Goal: Communication & Community: Share content

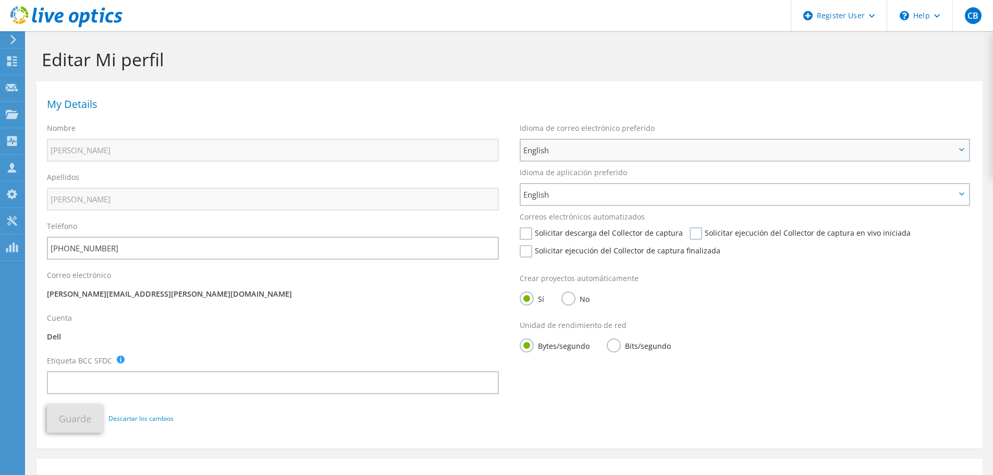
click at [603, 150] on span "English" at bounding box center [739, 150] width 432 height 13
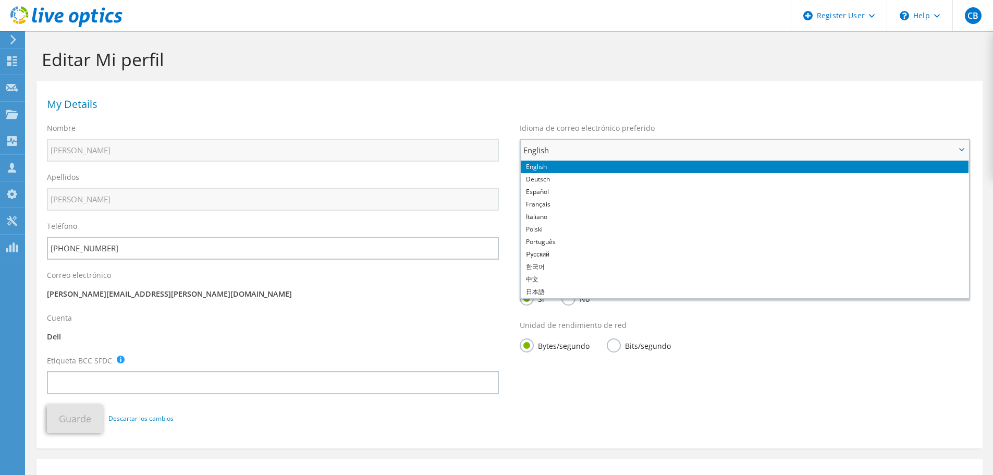
click at [603, 150] on span "English" at bounding box center [739, 150] width 432 height 13
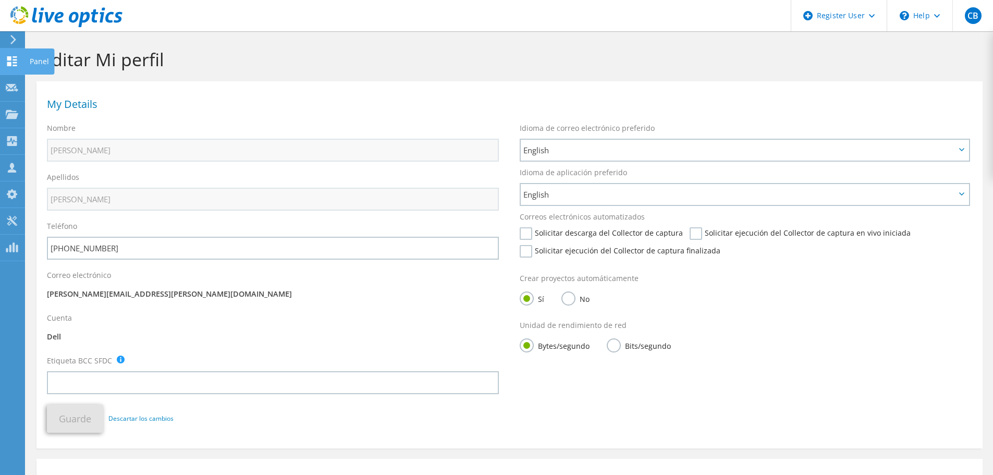
click at [6, 56] on icon at bounding box center [12, 61] width 13 height 10
click at [37, 65] on div "Panel" at bounding box center [40, 61] width 30 height 26
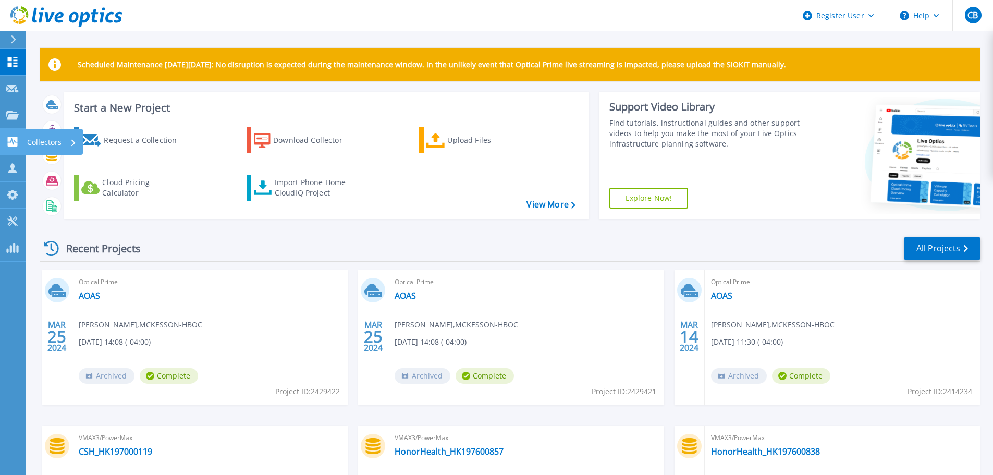
click at [10, 145] on icon at bounding box center [13, 142] width 10 height 10
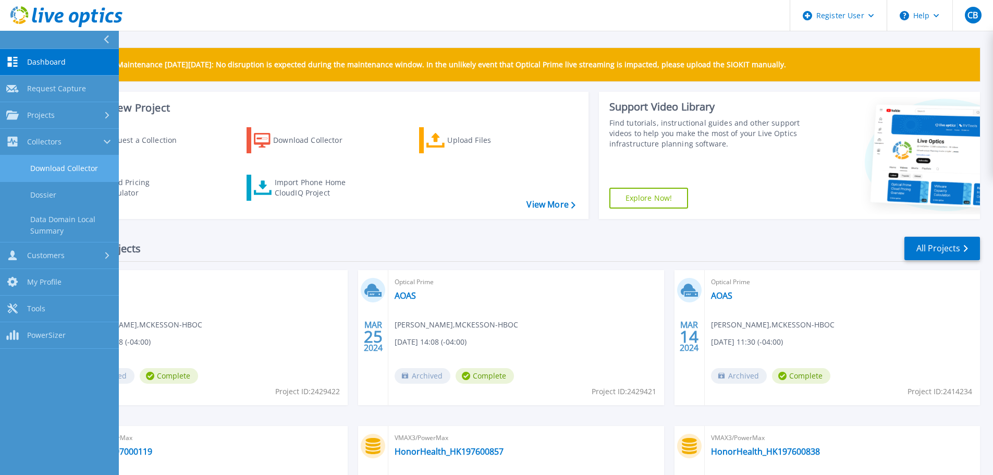
click at [74, 168] on link "Download Collector" at bounding box center [59, 168] width 119 height 27
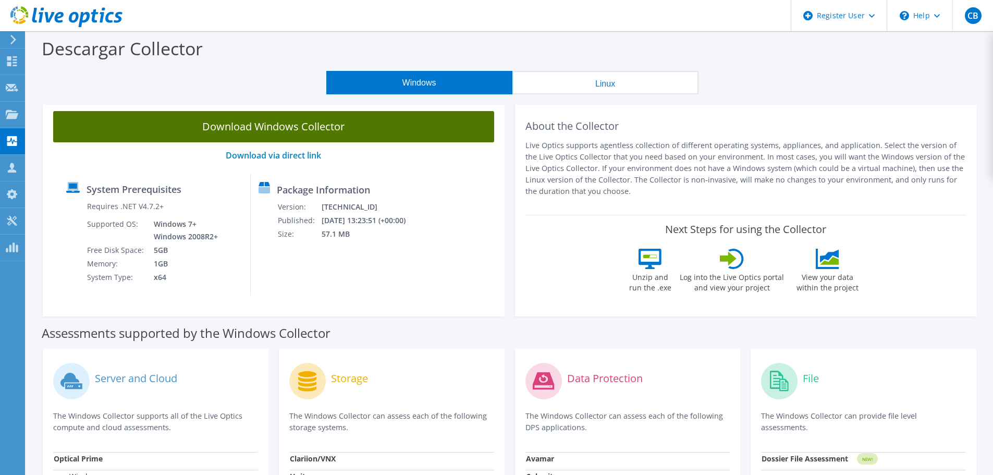
click at [409, 141] on link "Download Windows Collector" at bounding box center [273, 126] width 441 height 31
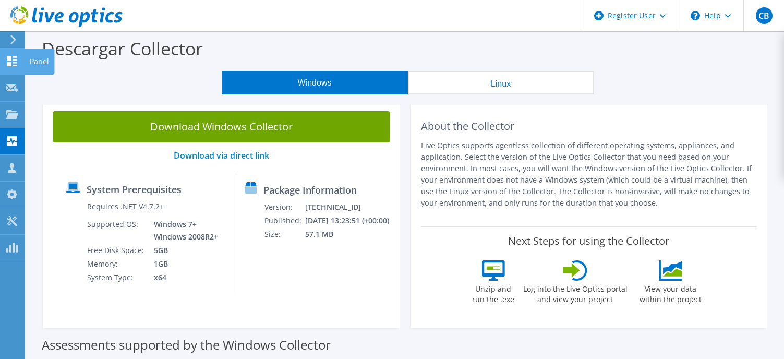
click at [9, 62] on icon at bounding box center [12, 61] width 13 height 10
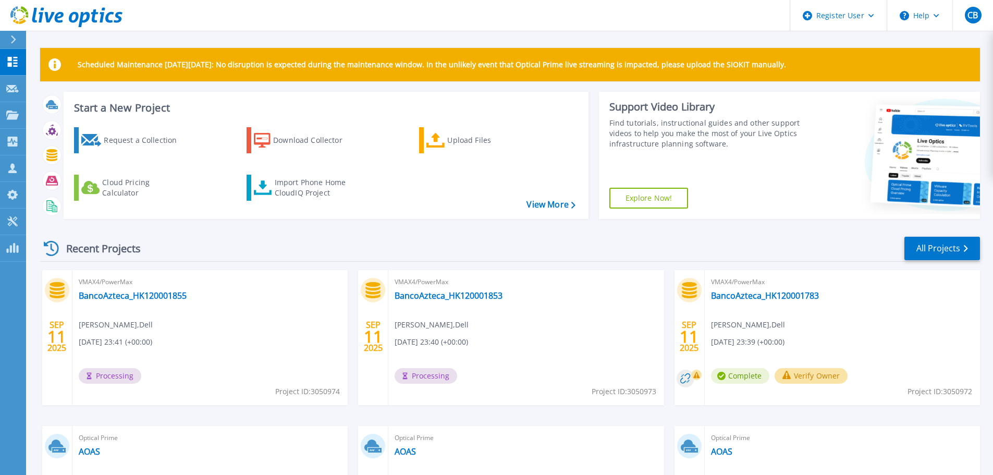
scroll to position [147, 0]
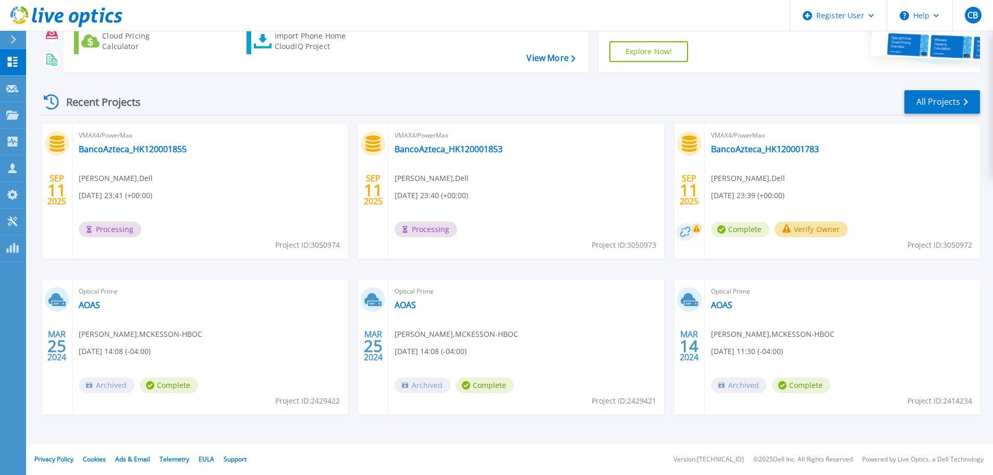
click at [685, 236] on circle at bounding box center [686, 232] width 18 height 18
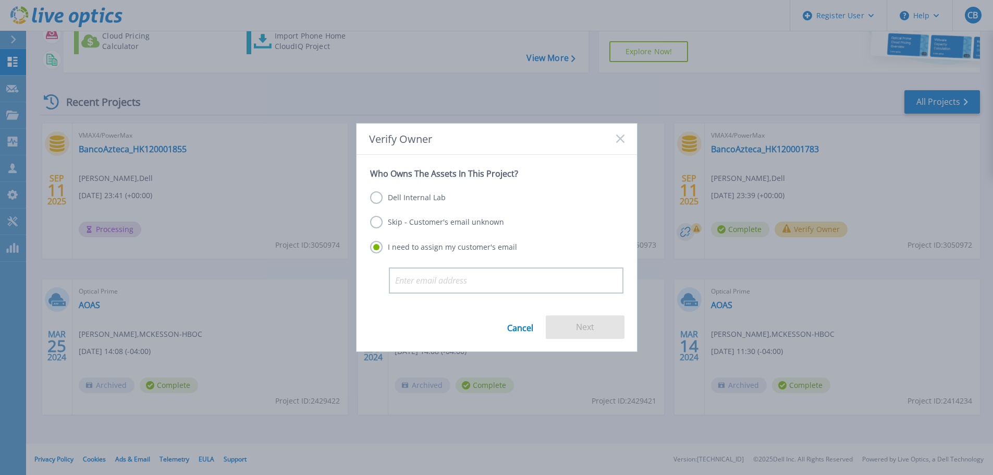
click at [380, 224] on label "Skip - Customer's email unknown" at bounding box center [437, 222] width 134 height 13
click at [0, 0] on input "Skip - Customer's email unknown" at bounding box center [0, 0] width 0 height 0
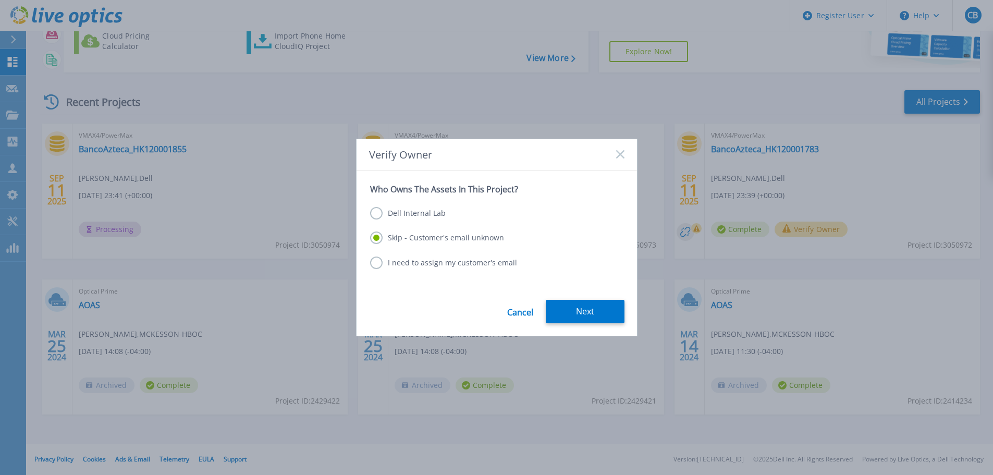
click at [624, 155] on icon at bounding box center [620, 154] width 8 height 8
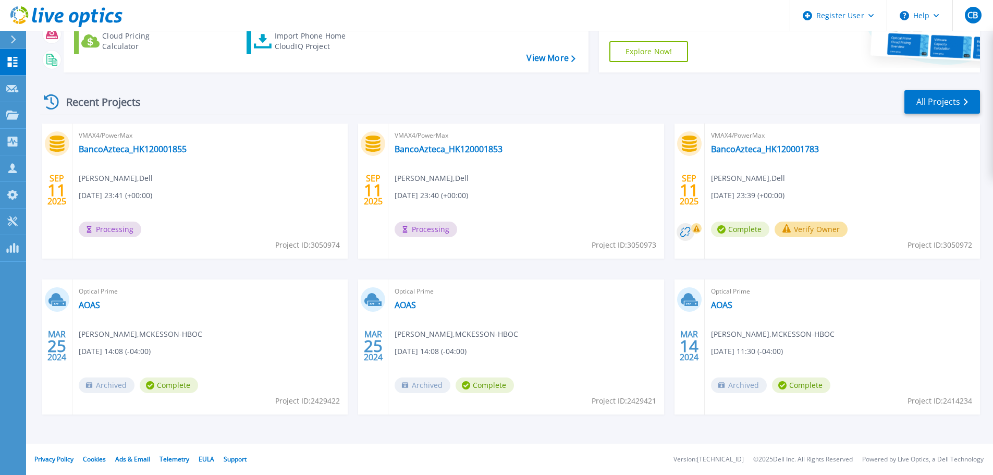
click at [696, 229] on icon at bounding box center [696, 229] width 6 height 6
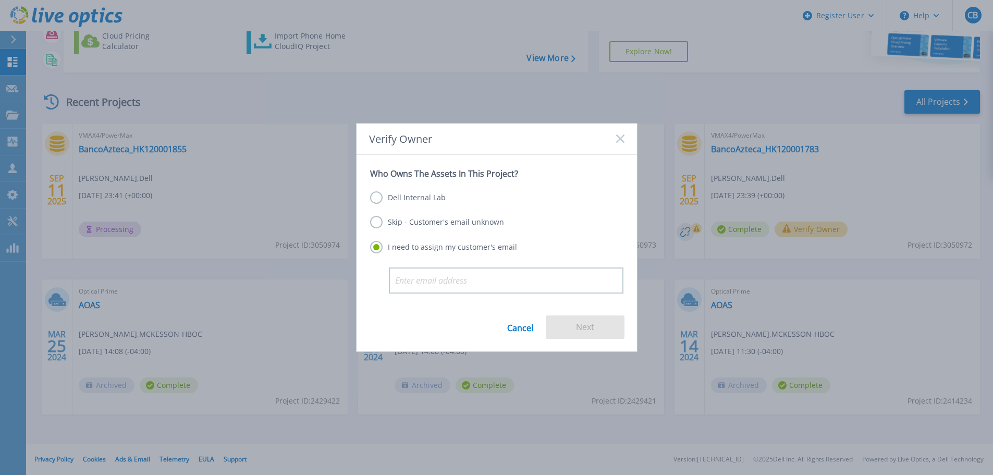
click at [617, 139] on icon at bounding box center [620, 139] width 8 height 8
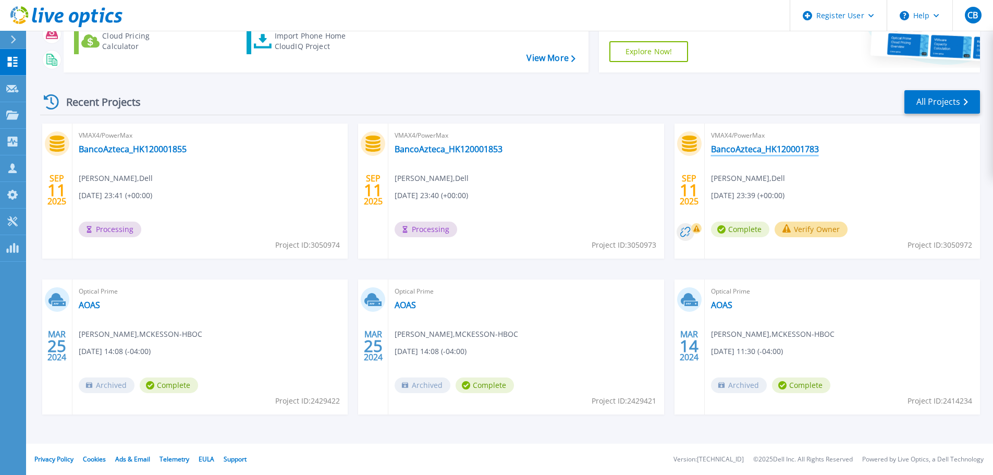
click at [791, 149] on link "BancoAzteca_HK120001783" at bounding box center [765, 149] width 108 height 10
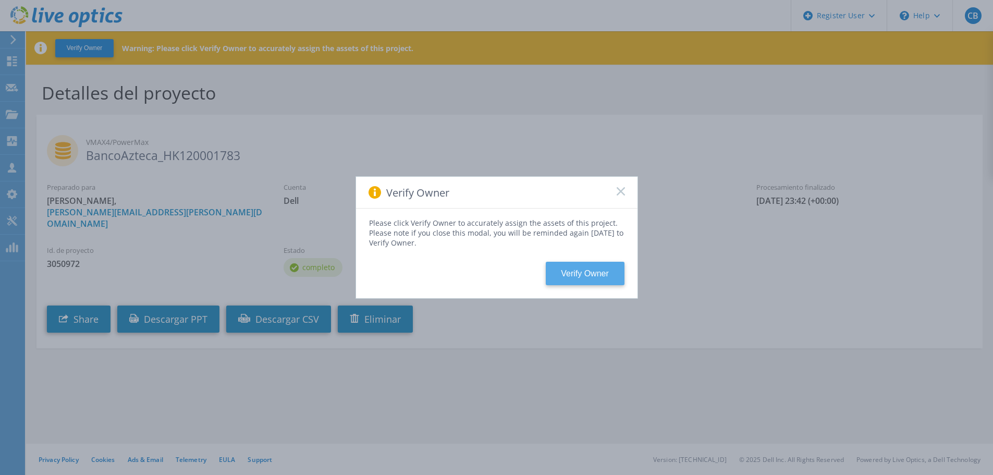
click at [582, 274] on button "Verify Owner" at bounding box center [585, 273] width 79 height 23
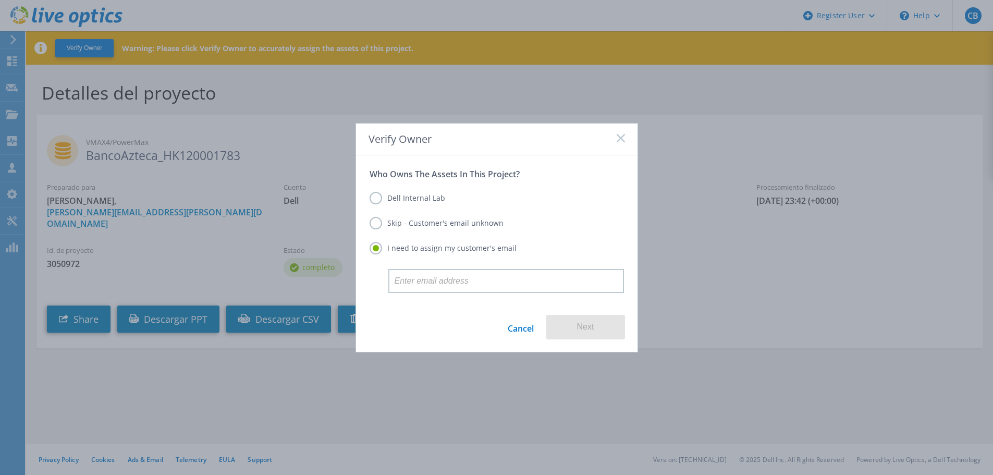
click at [375, 197] on label "Dell Internal Lab" at bounding box center [408, 198] width 76 height 13
click at [0, 0] on input "Dell Internal Lab" at bounding box center [0, 0] width 0 height 0
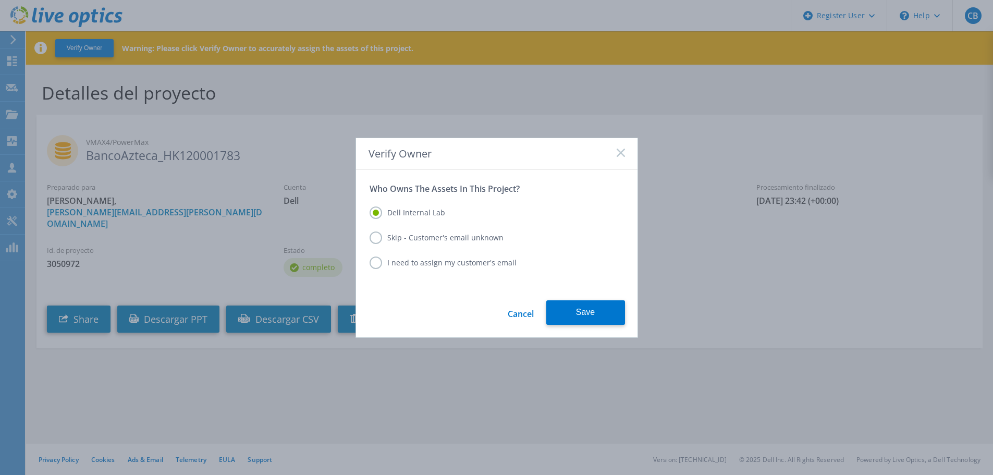
click at [379, 238] on label "Skip - Customer's email unknown" at bounding box center [437, 237] width 134 height 13
click at [0, 0] on input "Skip - Customer's email unknown" at bounding box center [0, 0] width 0 height 0
click at [594, 313] on button "Next" at bounding box center [585, 312] width 79 height 25
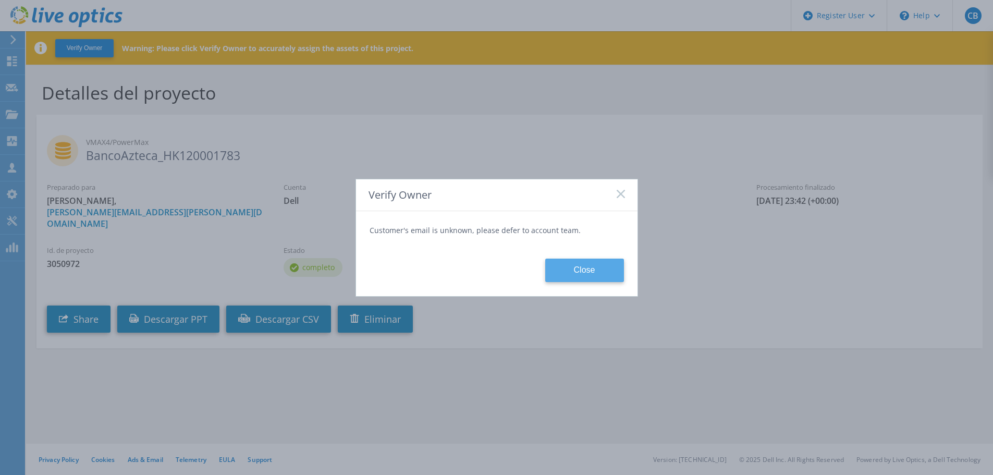
click at [579, 268] on button "Close" at bounding box center [584, 270] width 79 height 23
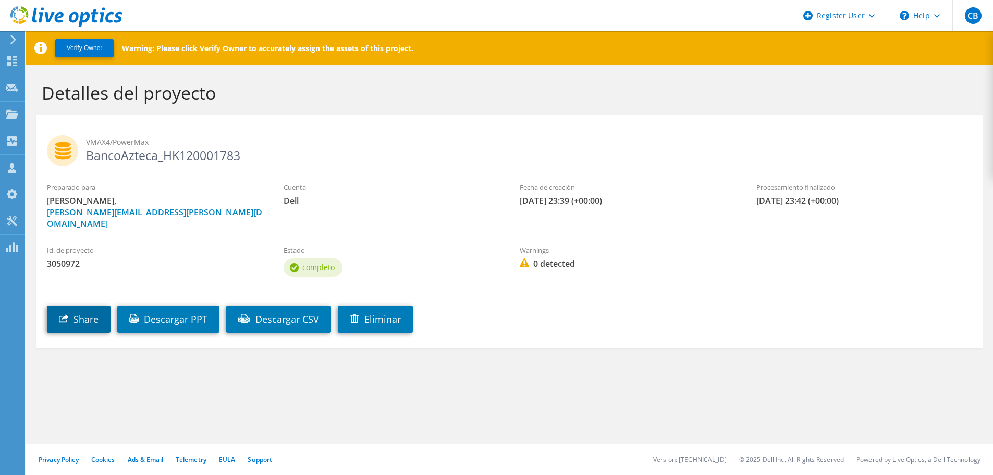
click at [91, 313] on link "Share" at bounding box center [79, 319] width 64 height 27
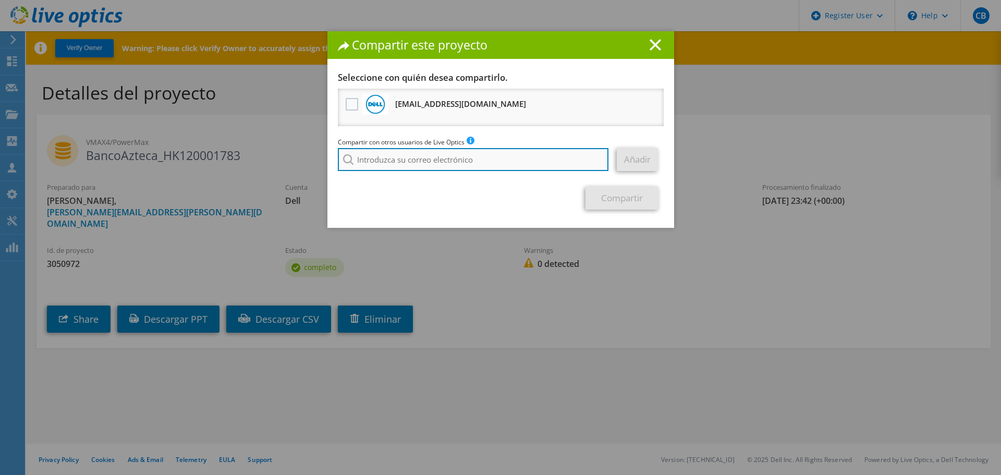
click at [475, 153] on input "search" at bounding box center [473, 159] width 271 height 23
click at [490, 167] on input "search" at bounding box center [473, 159] width 271 height 23
paste input "Sergio.CanteMartinez@Dell.com"
type input "Sergio.CanteMartinez@Dell.com"
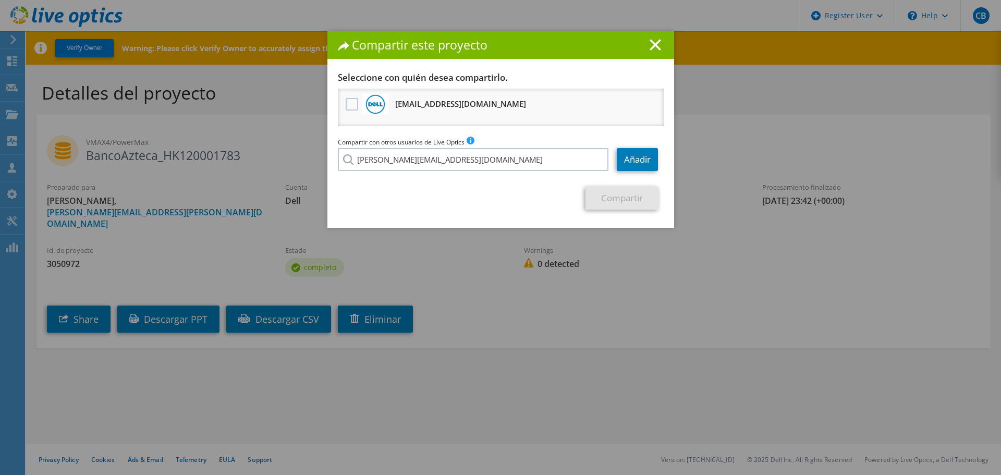
click at [408, 172] on div "Compartir con otros usuarios de Live Optics Introduzca una sola dirección de co…" at bounding box center [501, 157] width 326 height 40
click at [630, 164] on link "Añadir" at bounding box center [637, 159] width 41 height 23
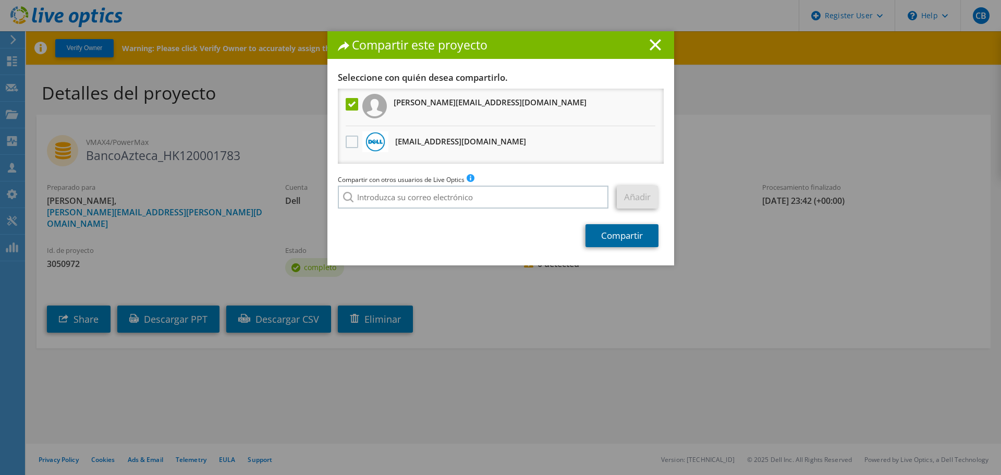
click at [622, 237] on link "Compartir" at bounding box center [621, 235] width 73 height 23
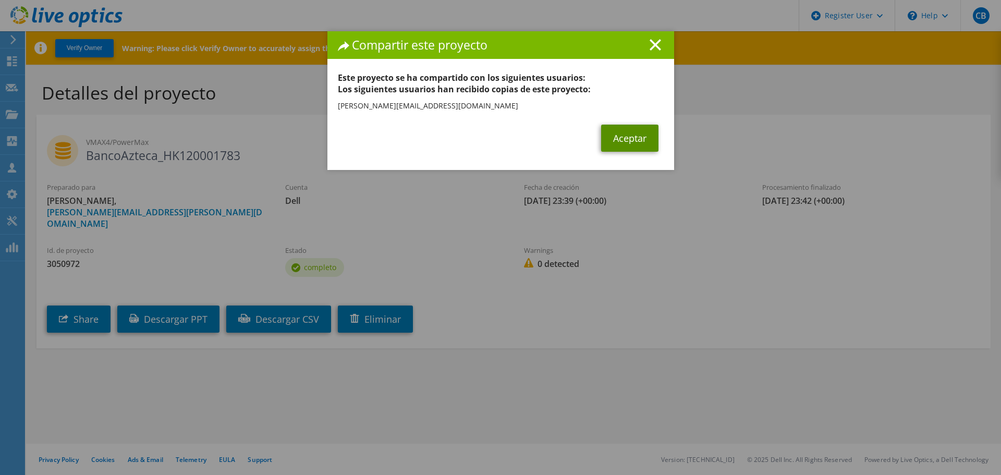
click at [638, 150] on link "Aceptar" at bounding box center [629, 138] width 57 height 27
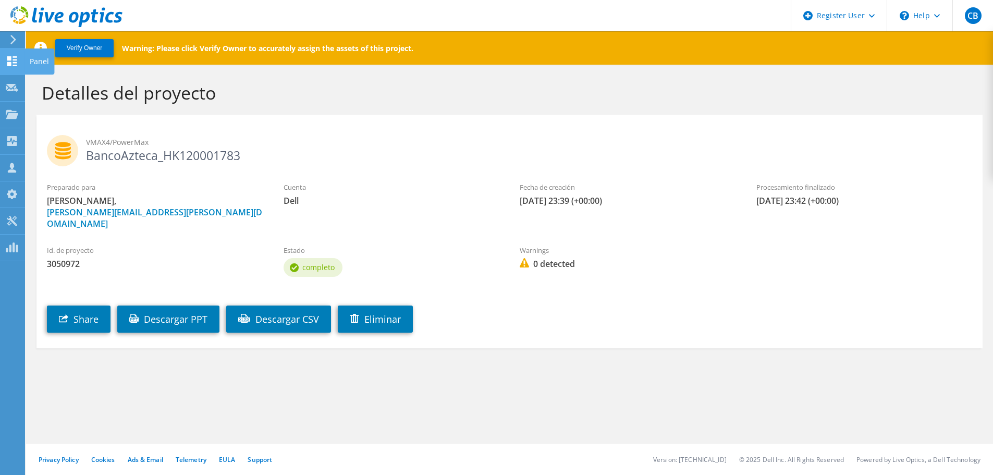
click at [15, 66] on div at bounding box center [12, 62] width 13 height 11
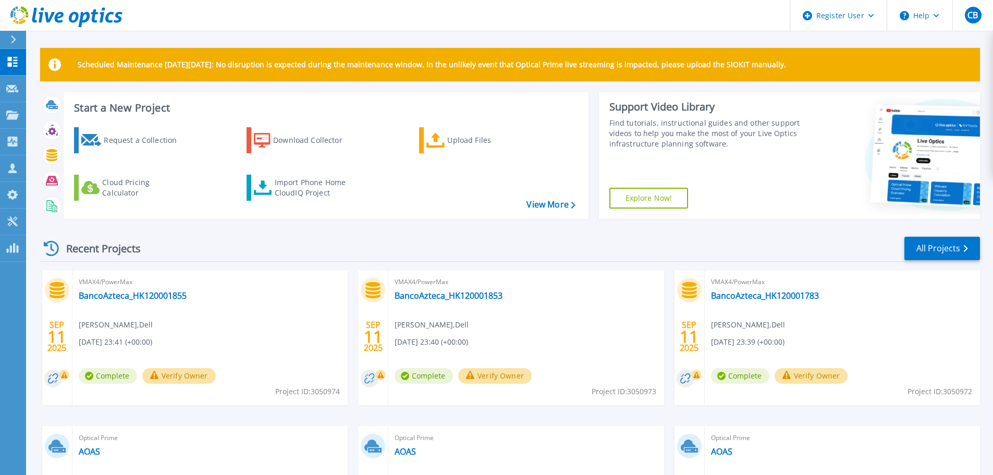
click at [373, 381] on circle at bounding box center [370, 379] width 18 height 18
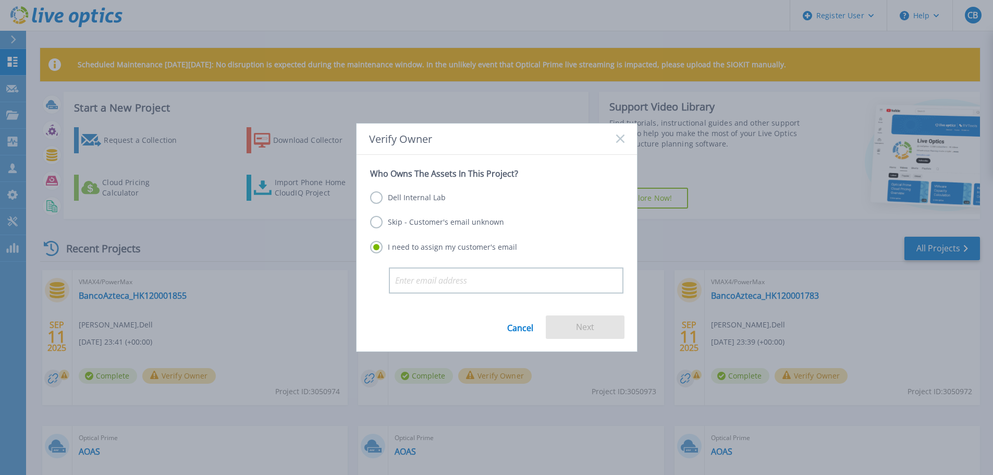
click at [411, 225] on label "Skip - Customer's email unknown" at bounding box center [437, 222] width 134 height 13
click at [0, 0] on input "Skip - Customer's email unknown" at bounding box center [0, 0] width 0 height 0
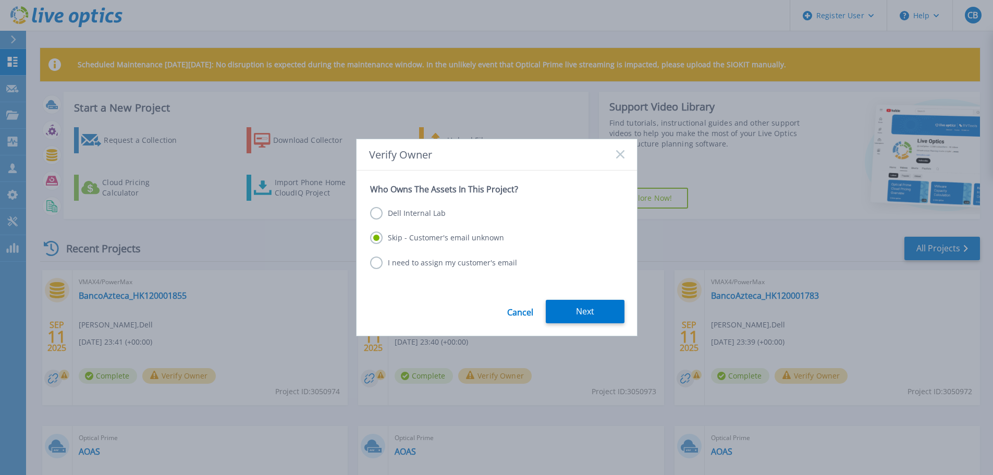
click at [588, 322] on button "Next" at bounding box center [585, 311] width 79 height 23
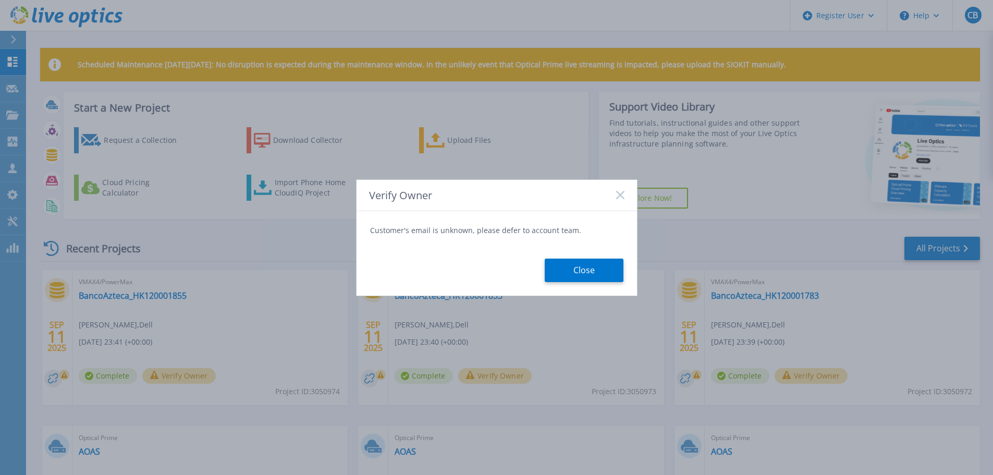
click at [581, 274] on button "Close" at bounding box center [584, 270] width 79 height 23
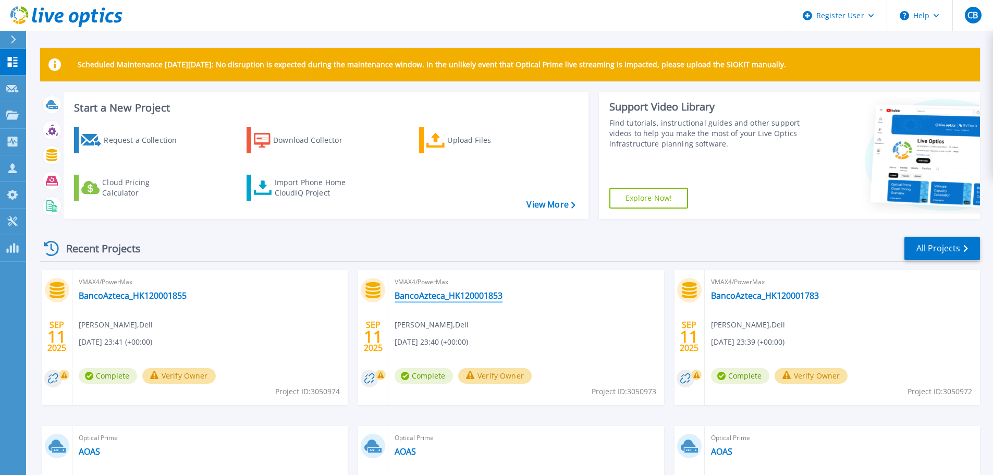
click at [493, 300] on link "BancoAzteca_HK120001853" at bounding box center [449, 295] width 108 height 10
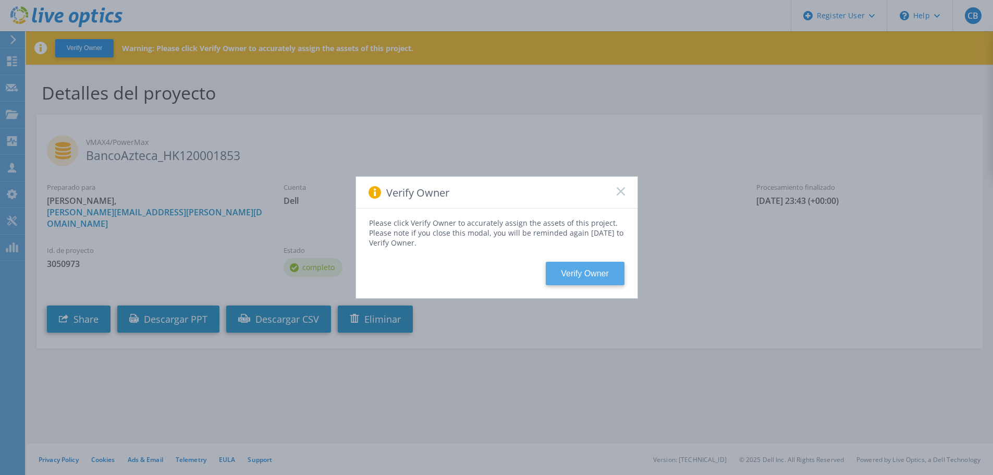
click at [572, 274] on button "Verify Owner" at bounding box center [585, 273] width 79 height 23
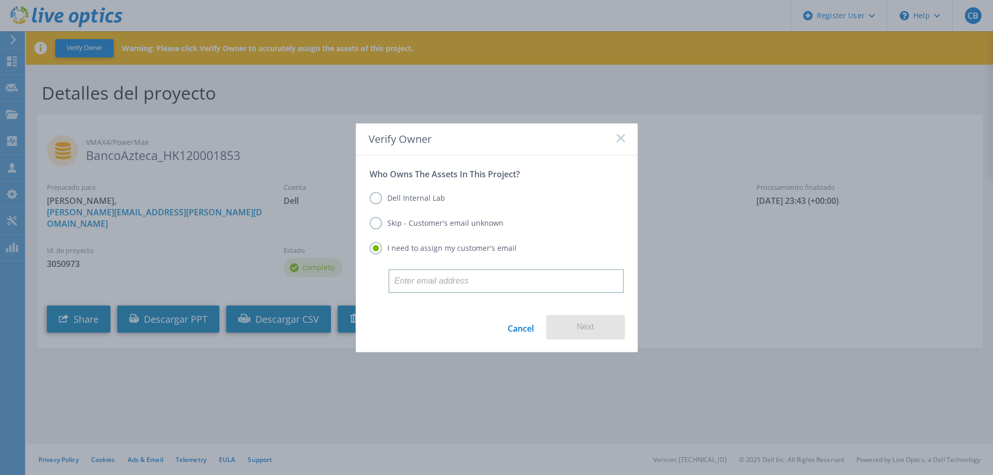
click at [372, 229] on div "Skip - Customer's email unknown" at bounding box center [497, 224] width 254 height 15
click at [380, 223] on label "Skip - Customer's email unknown" at bounding box center [437, 223] width 134 height 13
click at [0, 0] on input "Skip - Customer's email unknown" at bounding box center [0, 0] width 0 height 0
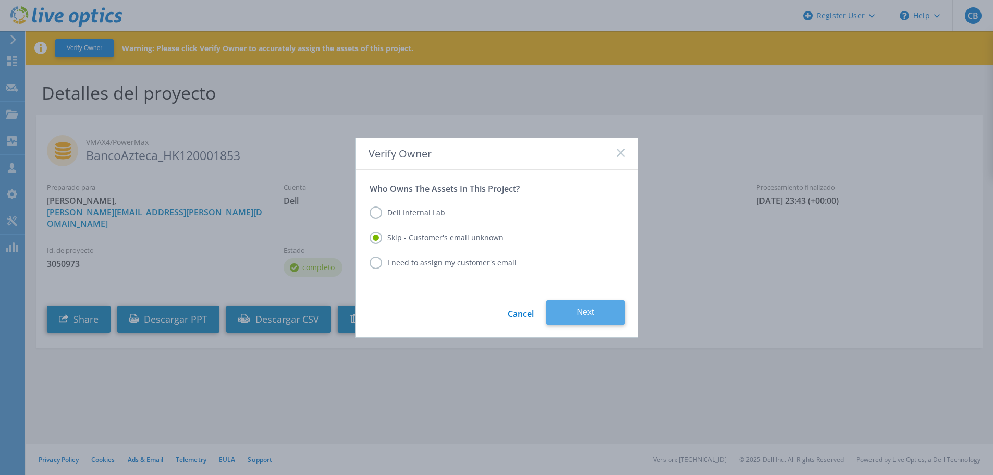
click at [591, 313] on button "Next" at bounding box center [585, 312] width 79 height 25
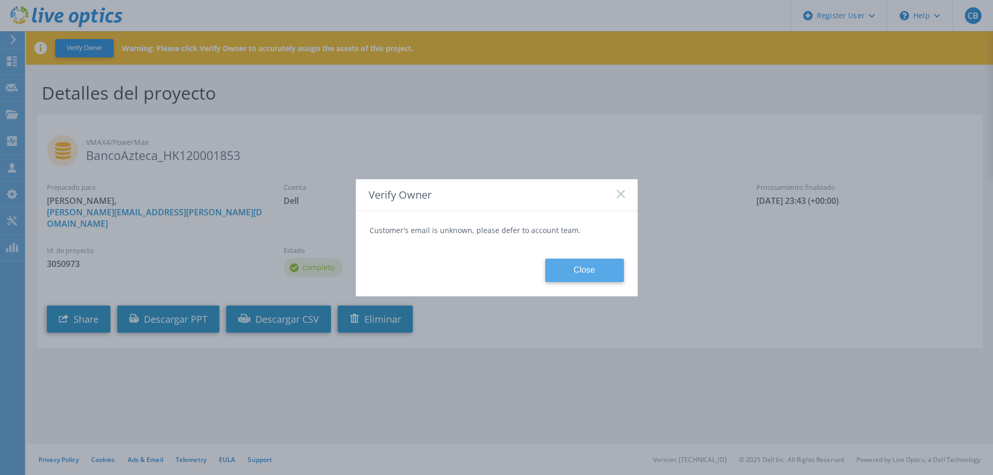
click at [592, 273] on button "Close" at bounding box center [584, 270] width 79 height 23
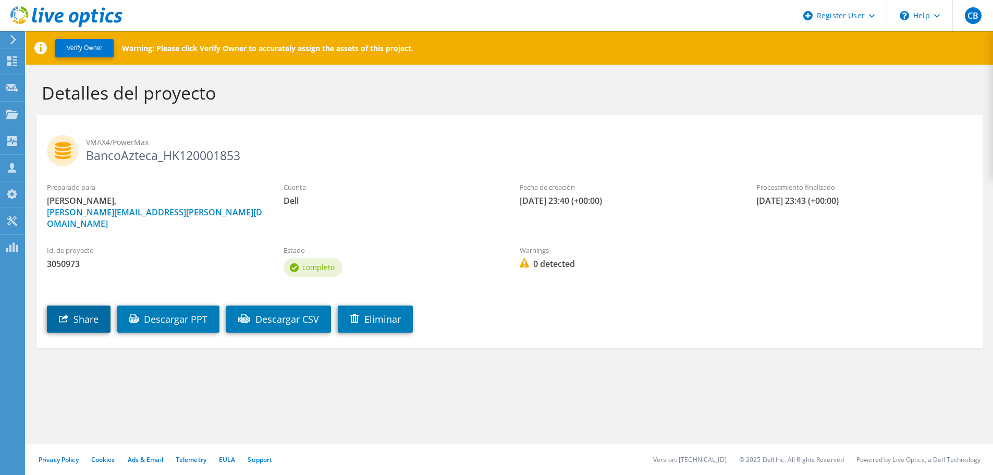
click at [92, 306] on link "Share" at bounding box center [79, 319] width 64 height 27
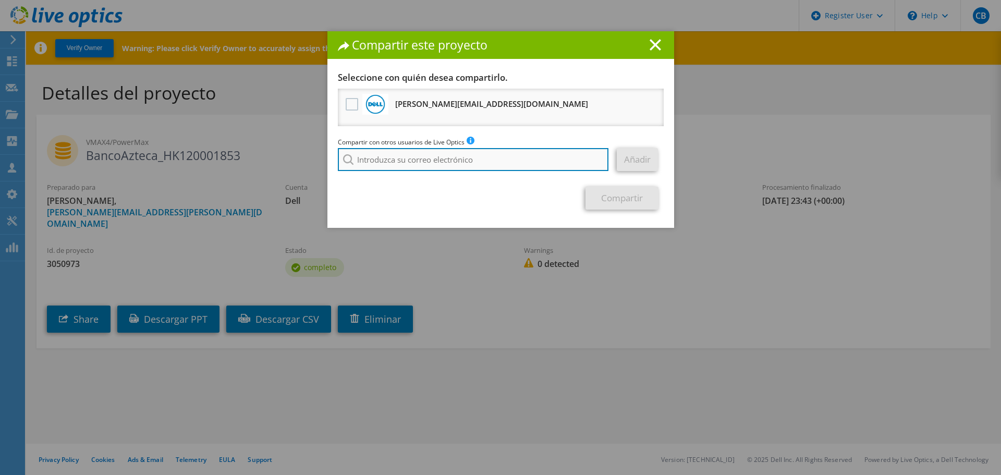
click at [387, 164] on input "search" at bounding box center [473, 159] width 271 height 23
paste input "Sergio.CanteMartinez@Dell.com"
type input "Sergio.CanteMartinez@Dell.com"
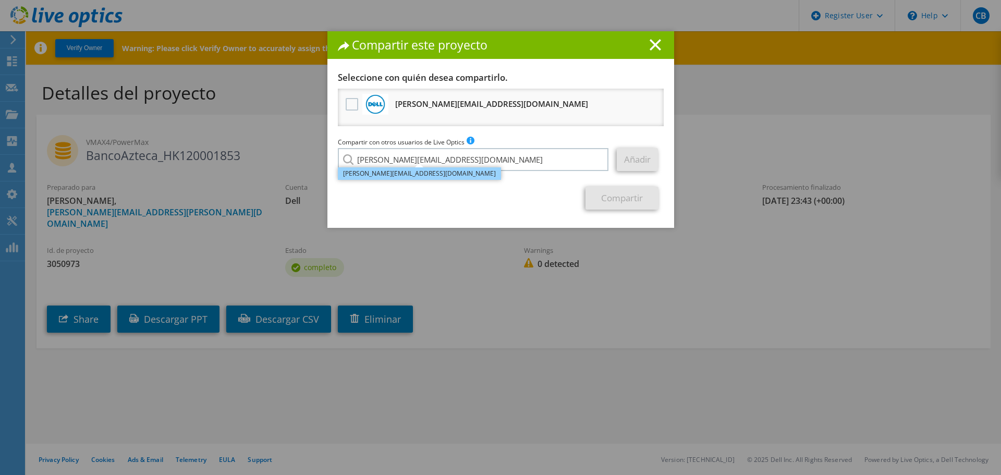
click at [416, 174] on li "Sergio.CanteMartinez@Dell.com" at bounding box center [419, 173] width 163 height 13
click at [634, 160] on link "Añadir" at bounding box center [637, 159] width 41 height 23
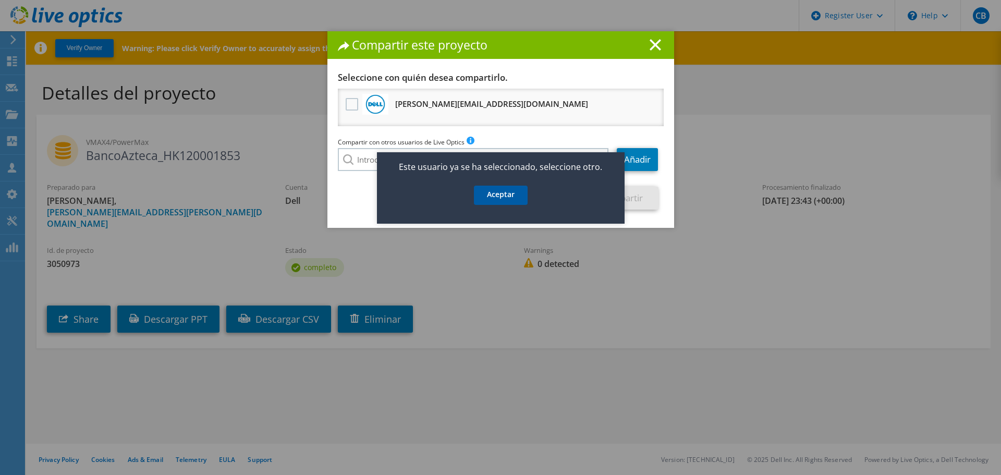
click at [505, 198] on link "Aceptar" at bounding box center [501, 195] width 54 height 19
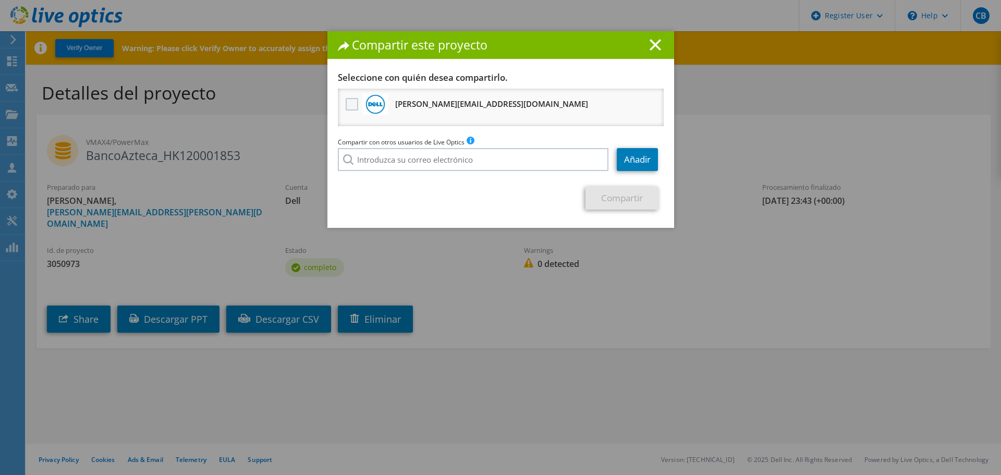
click at [347, 103] on label at bounding box center [353, 104] width 15 height 13
click at [0, 0] on input "checkbox" at bounding box center [0, 0] width 0 height 0
click at [629, 200] on link "Compartir" at bounding box center [621, 198] width 73 height 23
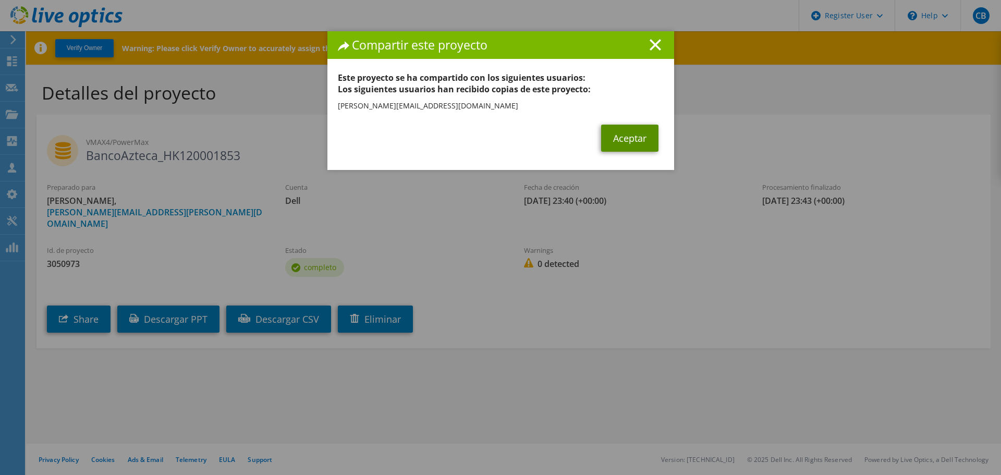
click at [626, 147] on link "Aceptar" at bounding box center [629, 138] width 57 height 27
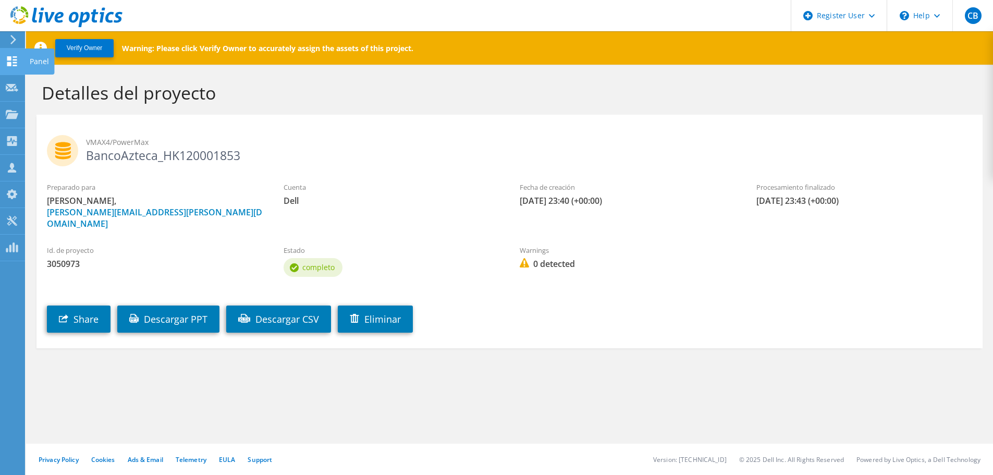
click at [11, 63] on use at bounding box center [12, 61] width 10 height 10
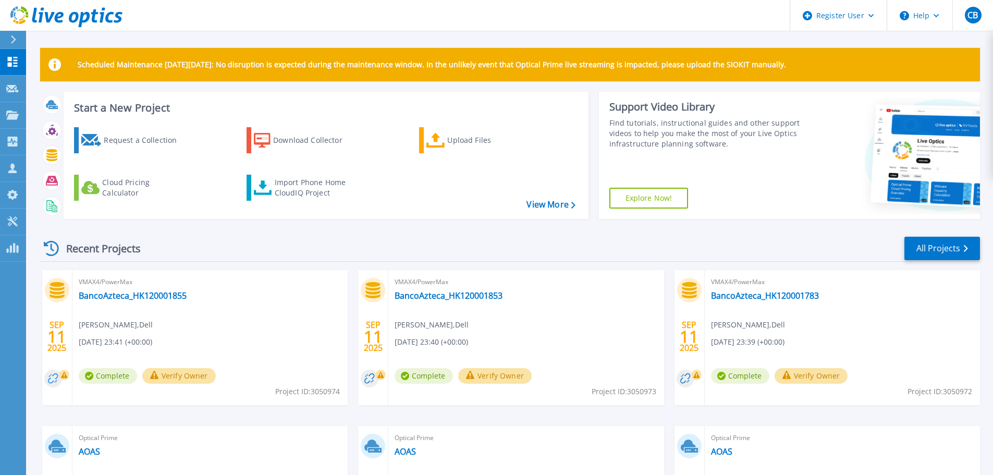
click at [51, 380] on circle at bounding box center [53, 379] width 18 height 18
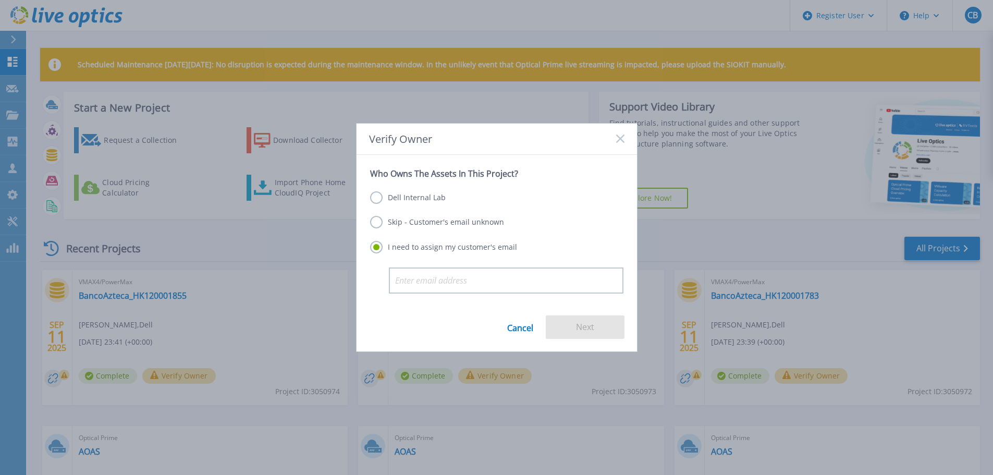
click at [392, 223] on label "Skip - Customer's email unknown" at bounding box center [437, 222] width 134 height 13
click at [0, 0] on input "Skip - Customer's email unknown" at bounding box center [0, 0] width 0 height 0
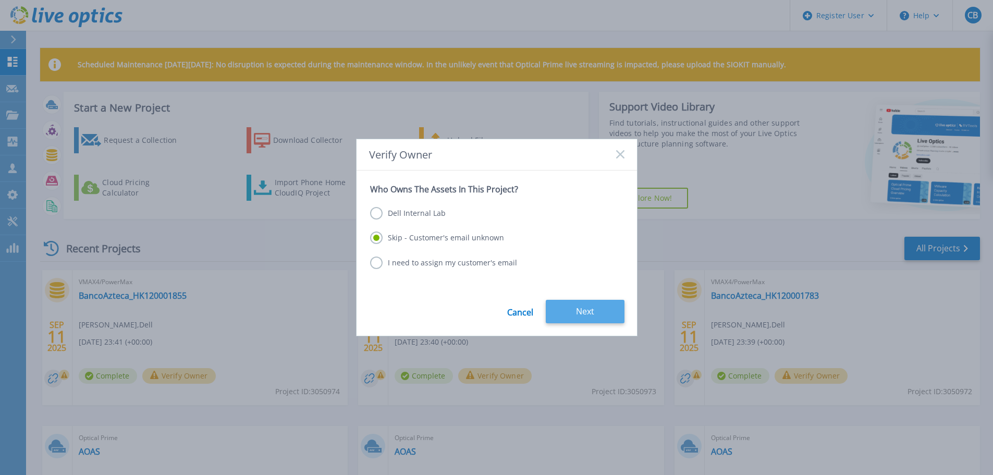
click at [576, 313] on button "Next" at bounding box center [585, 311] width 79 height 23
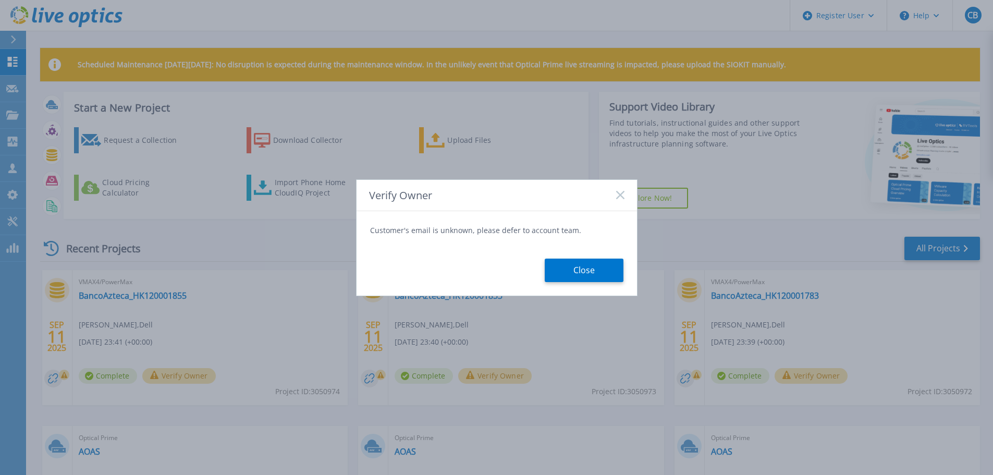
drag, startPoint x: 573, startPoint y: 267, endPoint x: 559, endPoint y: 272, distance: 14.3
click at [573, 267] on button "Close" at bounding box center [584, 270] width 79 height 23
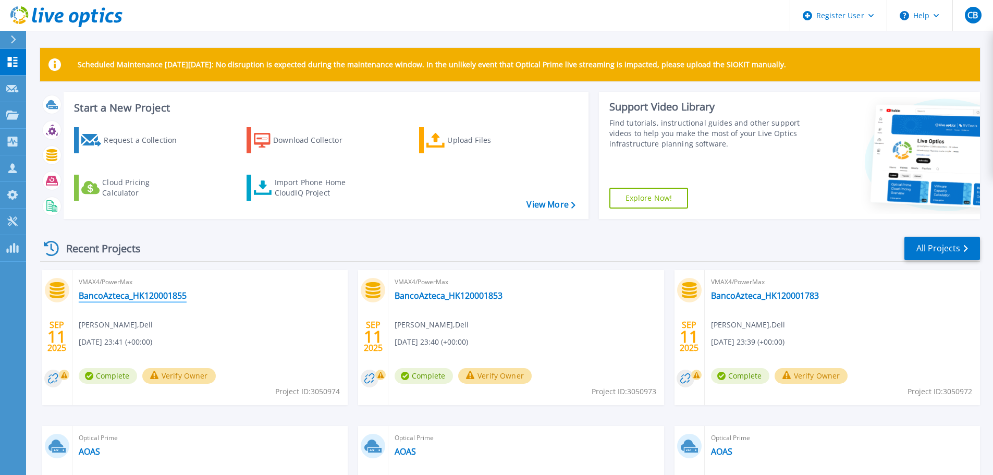
click at [167, 294] on link "BancoAzteca_HK120001855" at bounding box center [133, 295] width 108 height 10
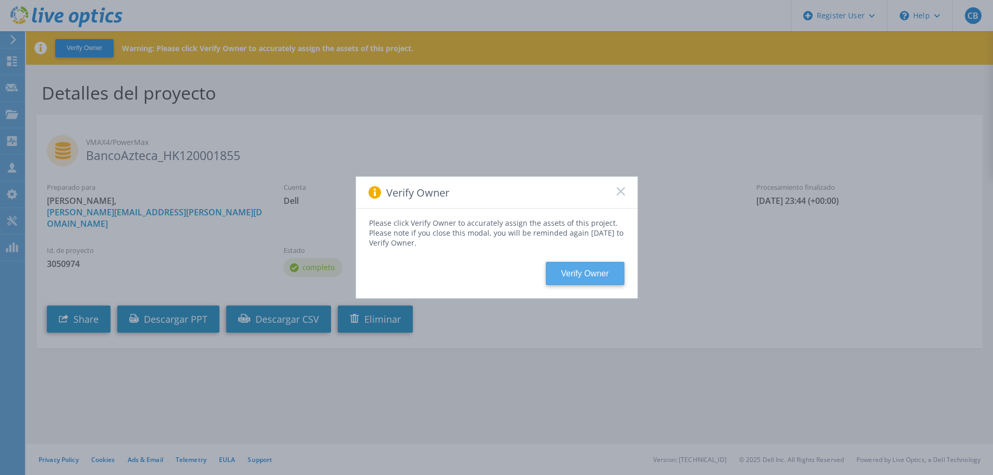
click at [595, 270] on button "Verify Owner" at bounding box center [585, 273] width 79 height 23
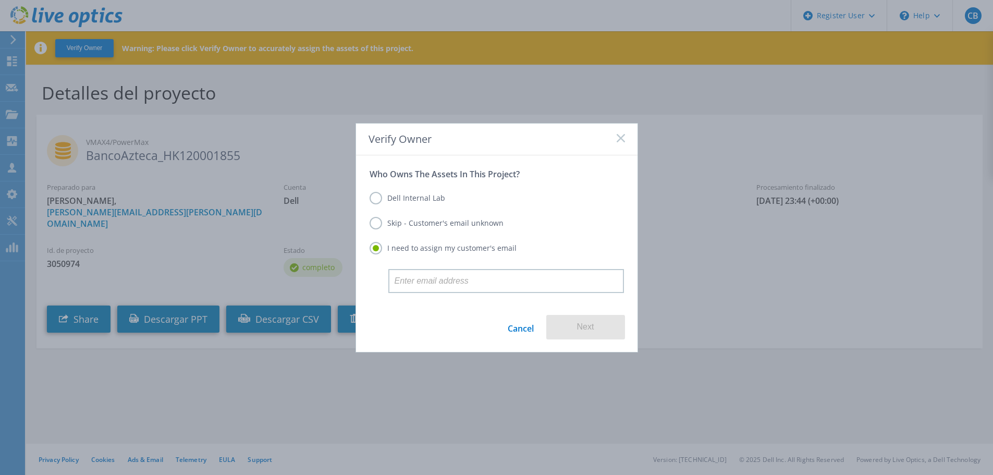
click at [423, 226] on label "Skip - Customer's email unknown" at bounding box center [437, 223] width 134 height 13
click at [0, 0] on input "Skip - Customer's email unknown" at bounding box center [0, 0] width 0 height 0
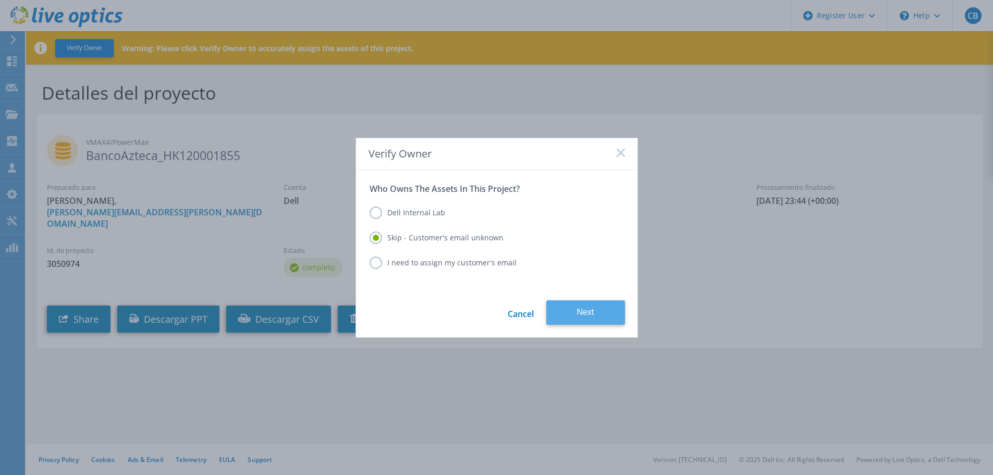
click at [607, 319] on button "Next" at bounding box center [585, 312] width 79 height 25
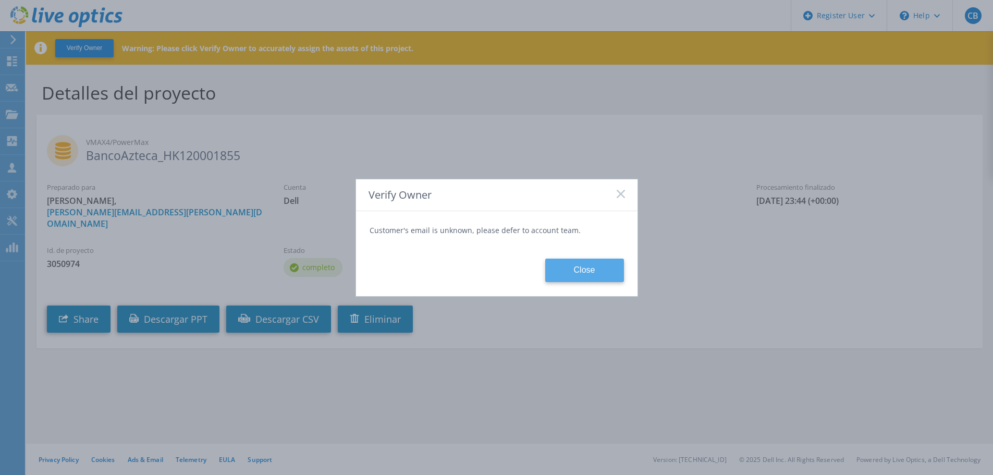
click at [581, 272] on button "Close" at bounding box center [584, 270] width 79 height 23
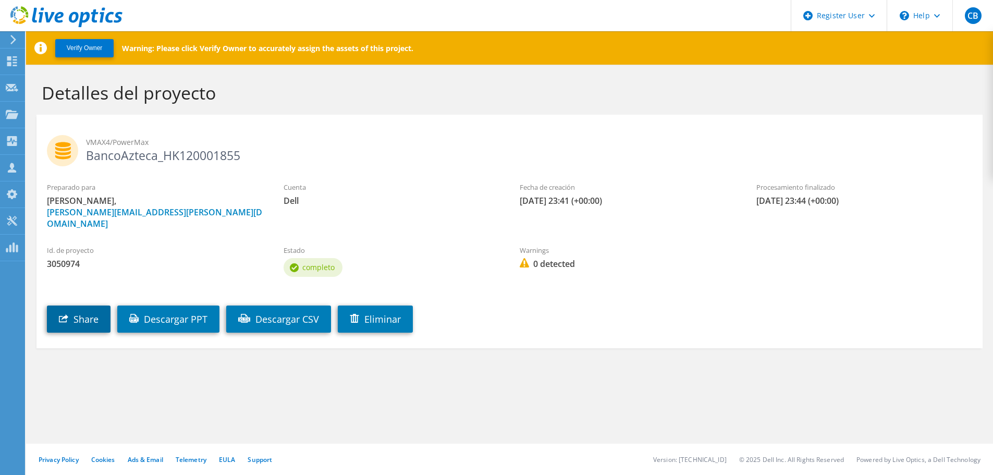
click at [97, 310] on link "Share" at bounding box center [79, 319] width 64 height 27
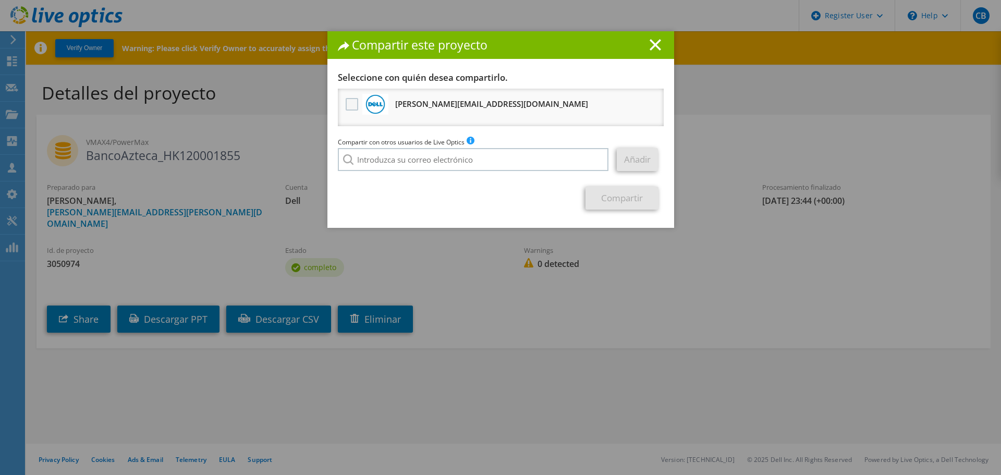
click at [347, 101] on label at bounding box center [353, 104] width 15 height 13
click at [0, 0] on input "checkbox" at bounding box center [0, 0] width 0 height 0
click at [620, 207] on link "Compartir" at bounding box center [621, 198] width 73 height 23
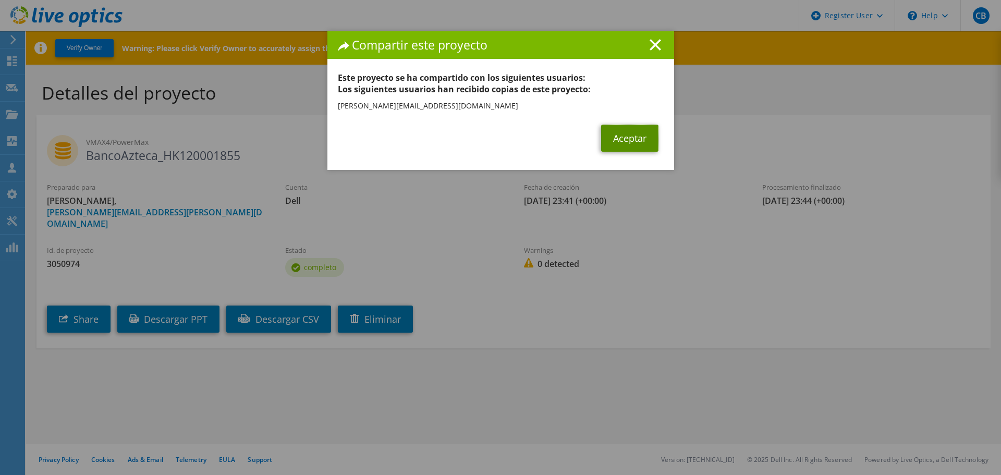
click at [607, 135] on link "Aceptar" at bounding box center [629, 138] width 57 height 27
